Goal: Information Seeking & Learning: Learn about a topic

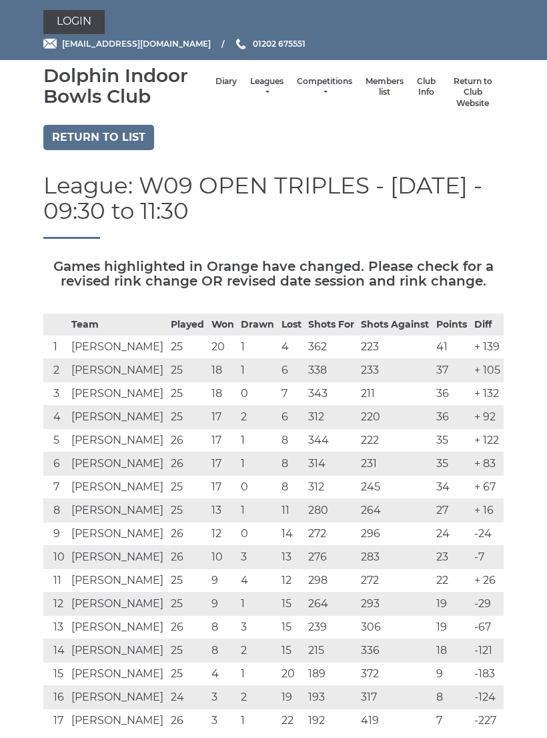
click at [256, 85] on link "Leagues" at bounding box center [266, 87] width 33 height 22
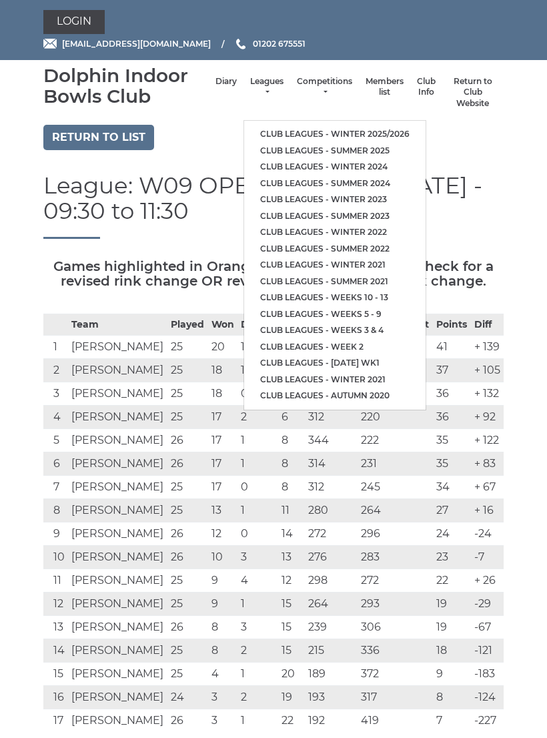
click at [360, 127] on link "Club leagues - Winter 2025/2026" at bounding box center [334, 134] width 181 height 17
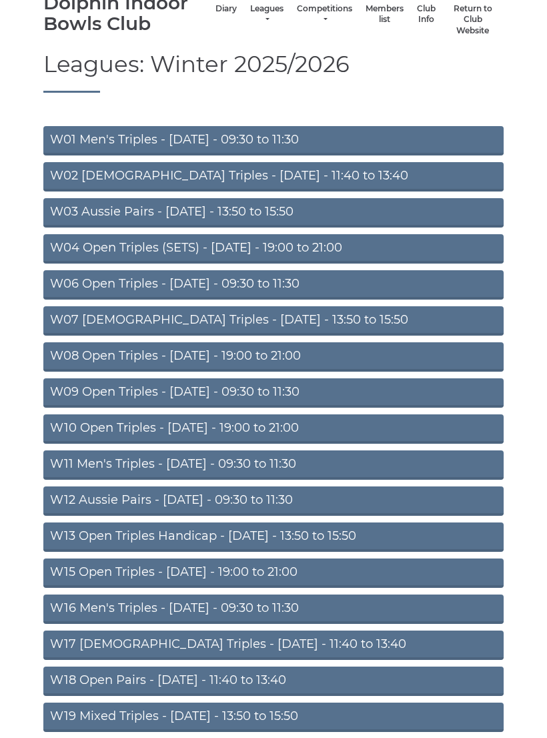
scroll to position [73, 0]
click at [329, 418] on link "W10 Open Triples - Wednesday - 19:00 to 21:00" at bounding box center [273, 428] width 460 height 29
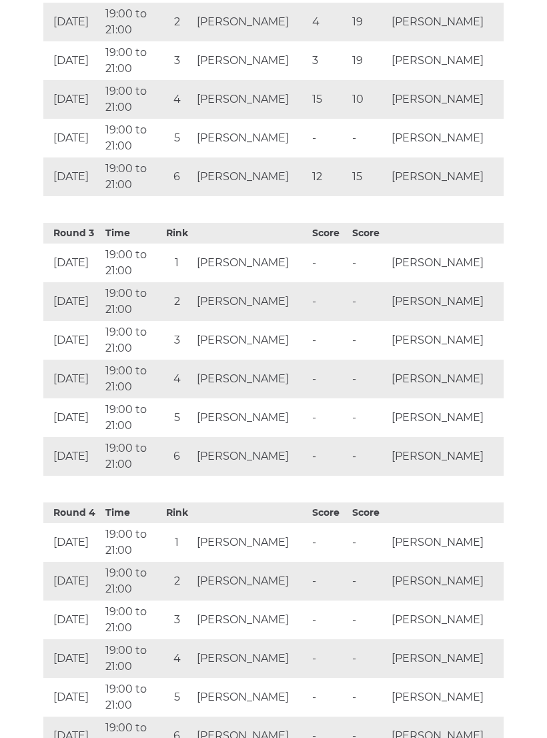
scroll to position [1101, 0]
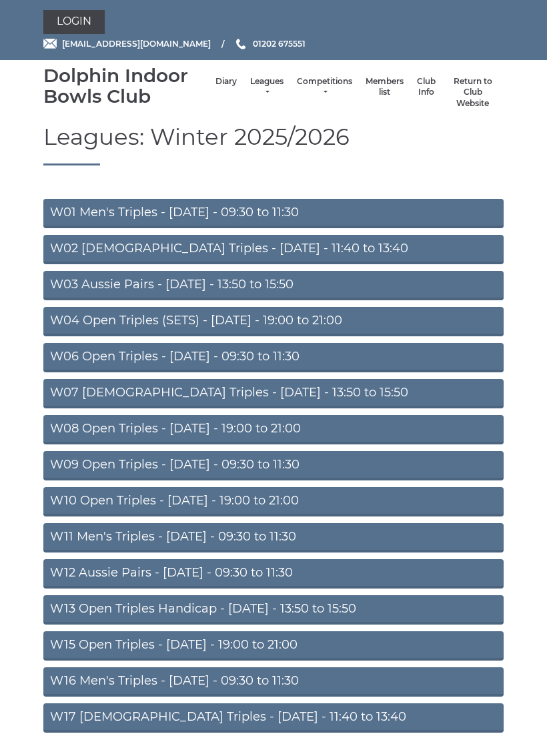
scroll to position [93, 0]
